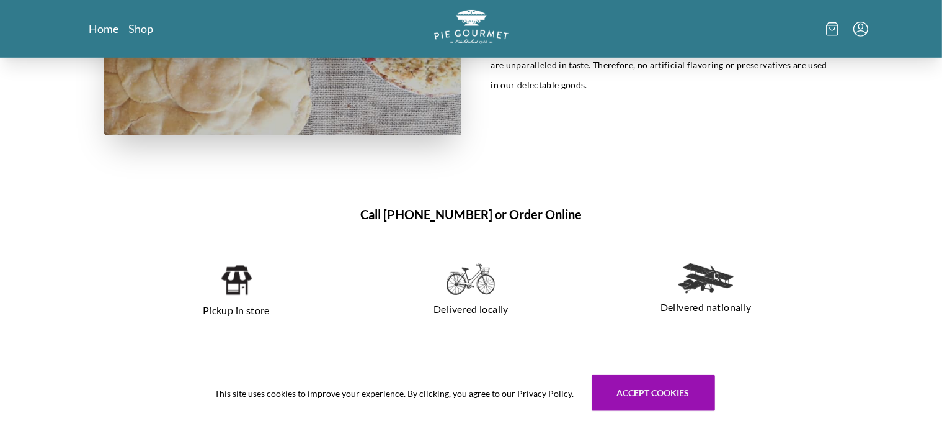
scroll to position [786, 0]
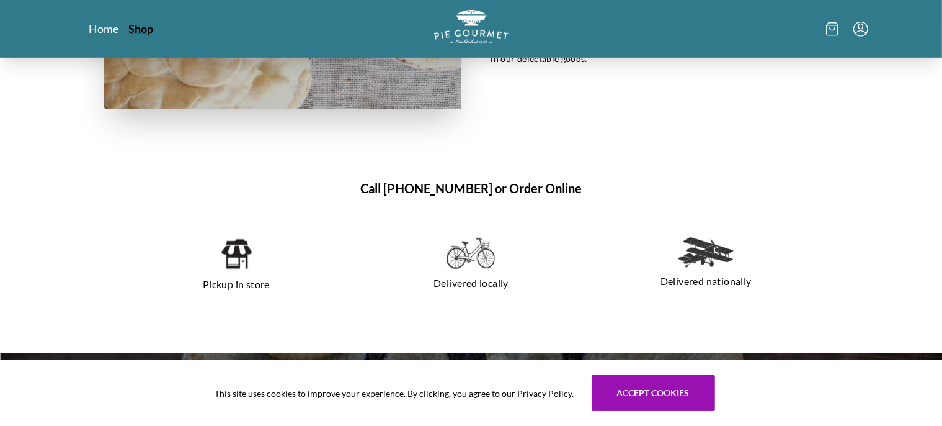
click at [142, 25] on link "Shop" at bounding box center [141, 28] width 25 height 15
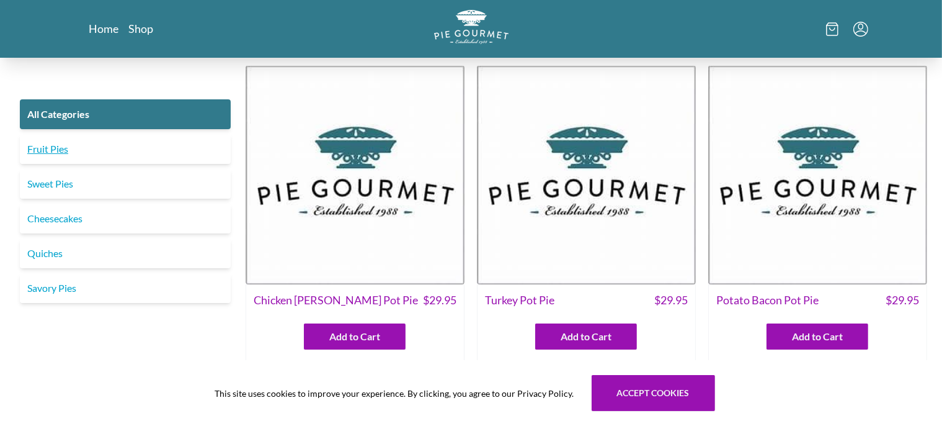
click at [53, 148] on link "Fruit Pies" at bounding box center [125, 149] width 211 height 30
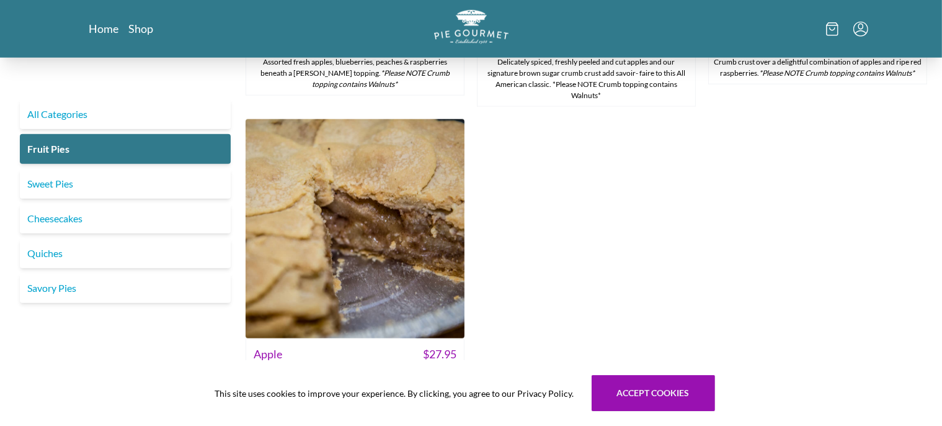
scroll to position [1376, 0]
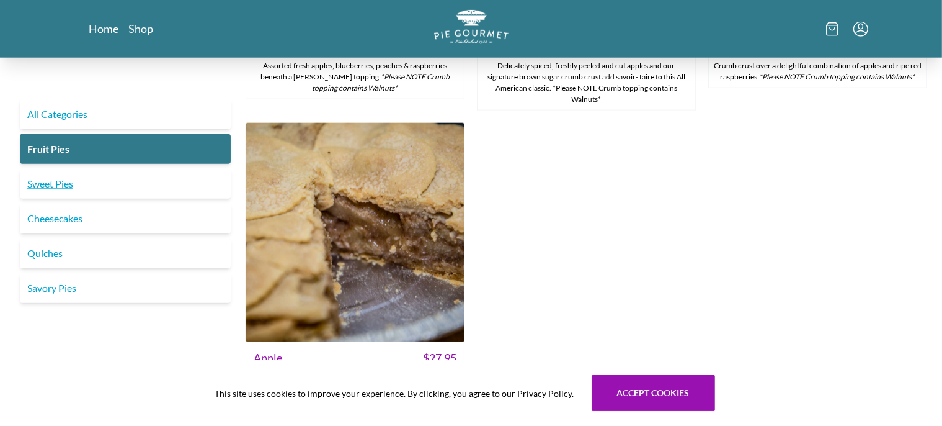
click at [34, 185] on link "Sweet Pies" at bounding box center [125, 184] width 211 height 30
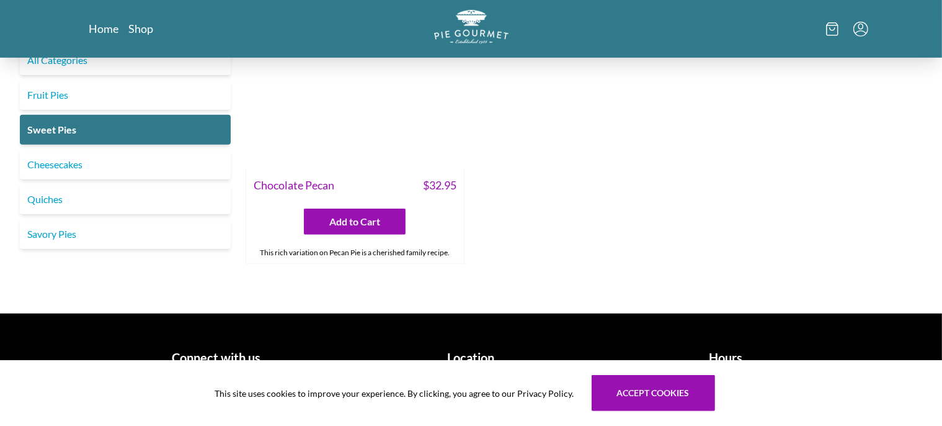
scroll to position [786, 0]
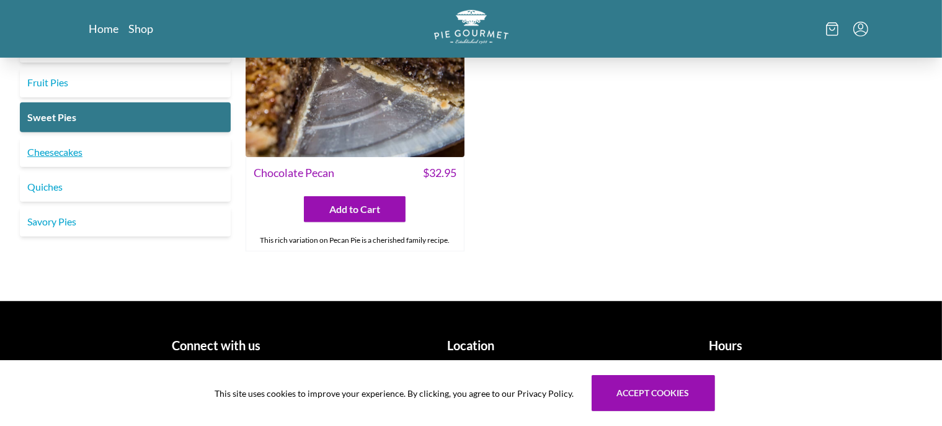
click at [41, 153] on link "Cheesecakes" at bounding box center [125, 152] width 211 height 30
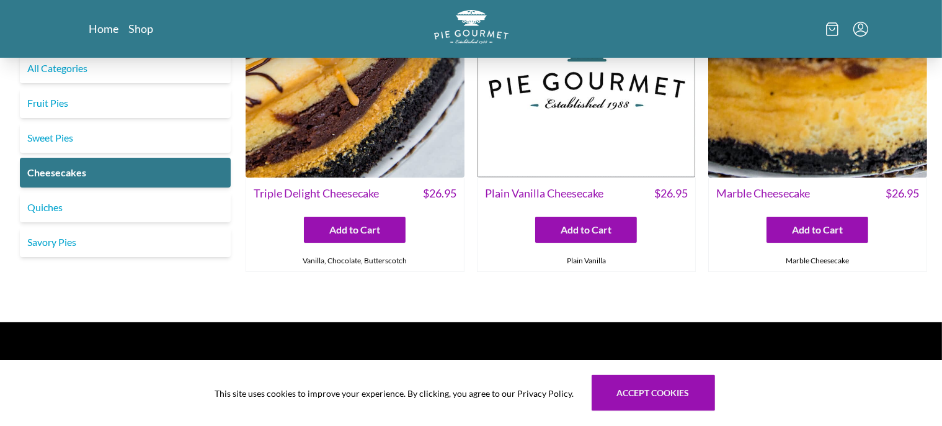
scroll to position [137, 0]
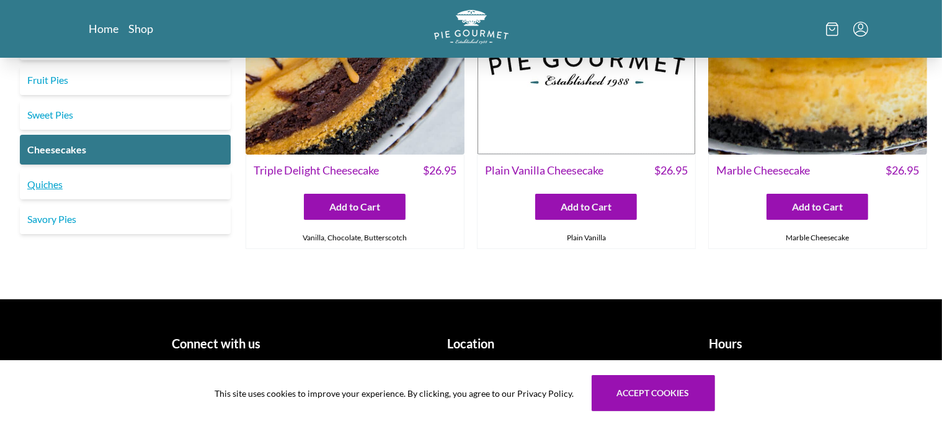
click at [49, 184] on link "Quiches" at bounding box center [125, 184] width 211 height 30
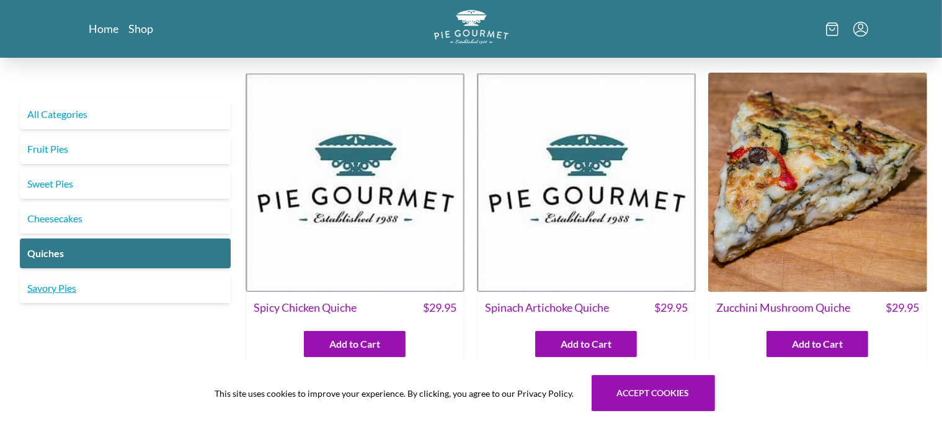
click at [47, 290] on link "Savory Pies" at bounding box center [125, 288] width 211 height 30
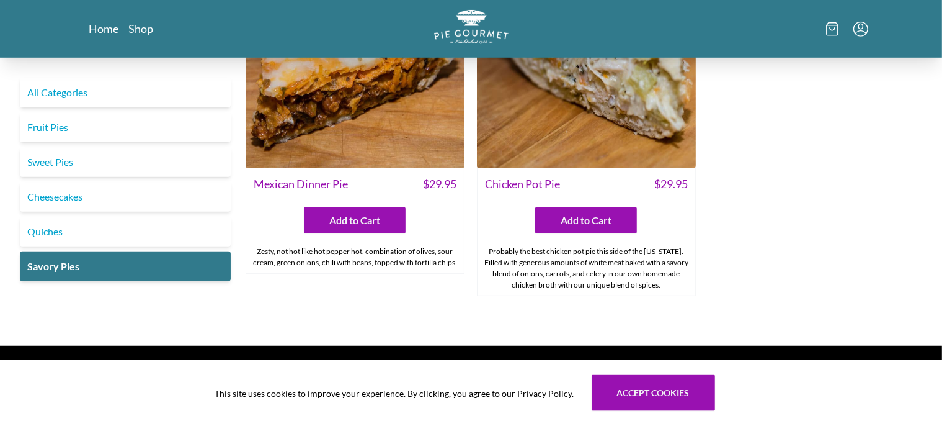
scroll to position [854, 0]
